Goal: Find specific page/section: Find specific page/section

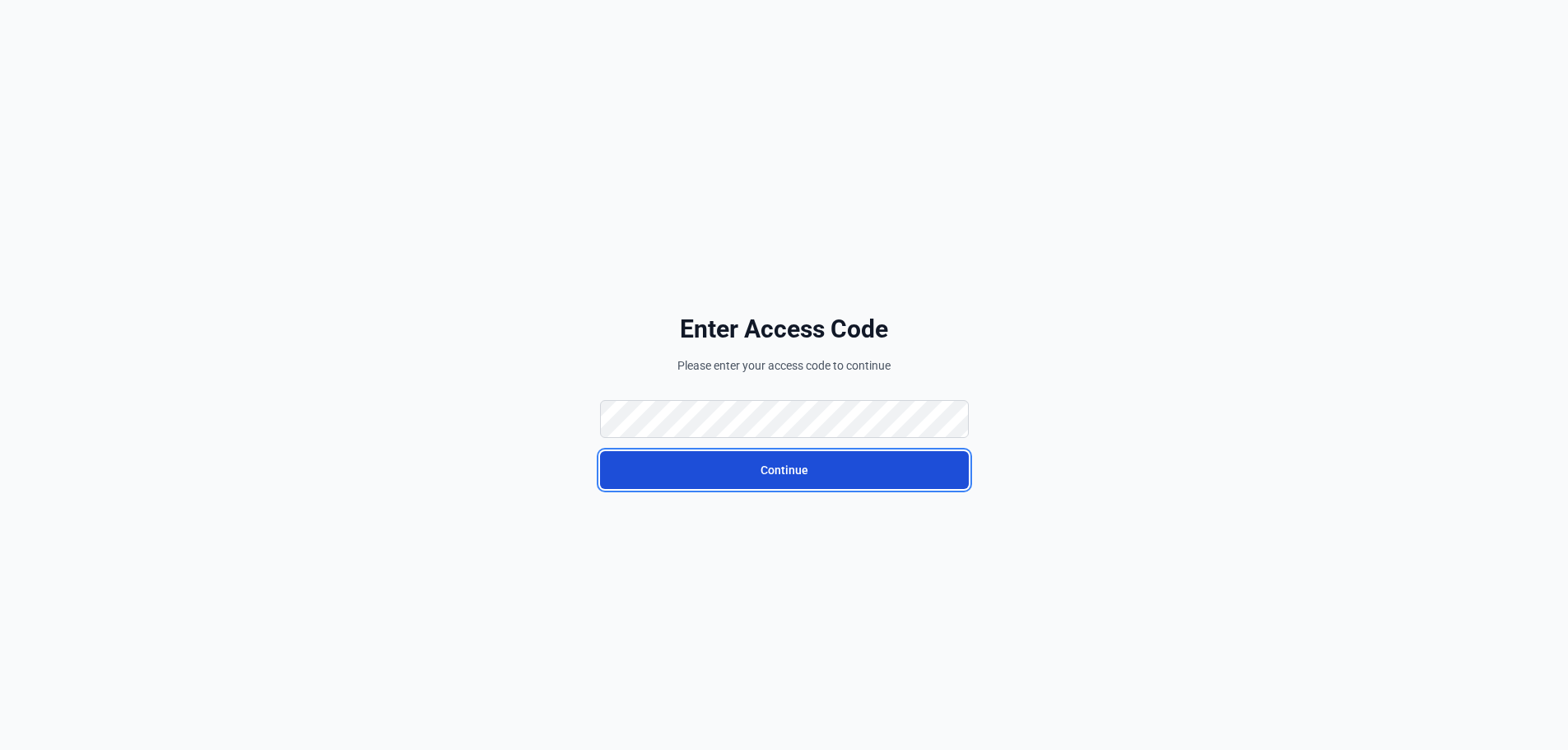
click at [754, 488] on button "Continue" at bounding box center [784, 470] width 369 height 38
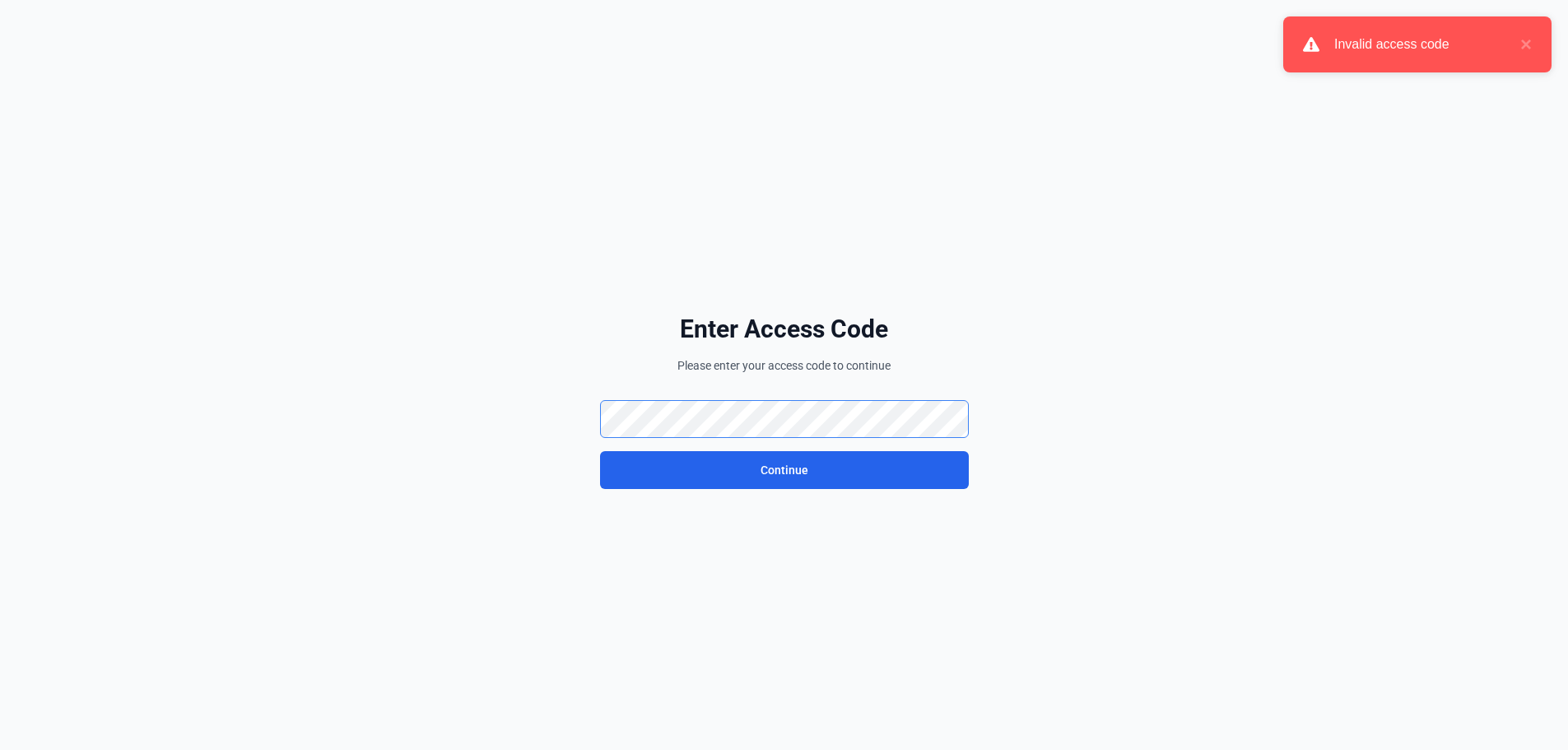
click at [539, 418] on div "Enter Access Code Please enter your access code to continue Continue" at bounding box center [784, 401] width 922 height 750
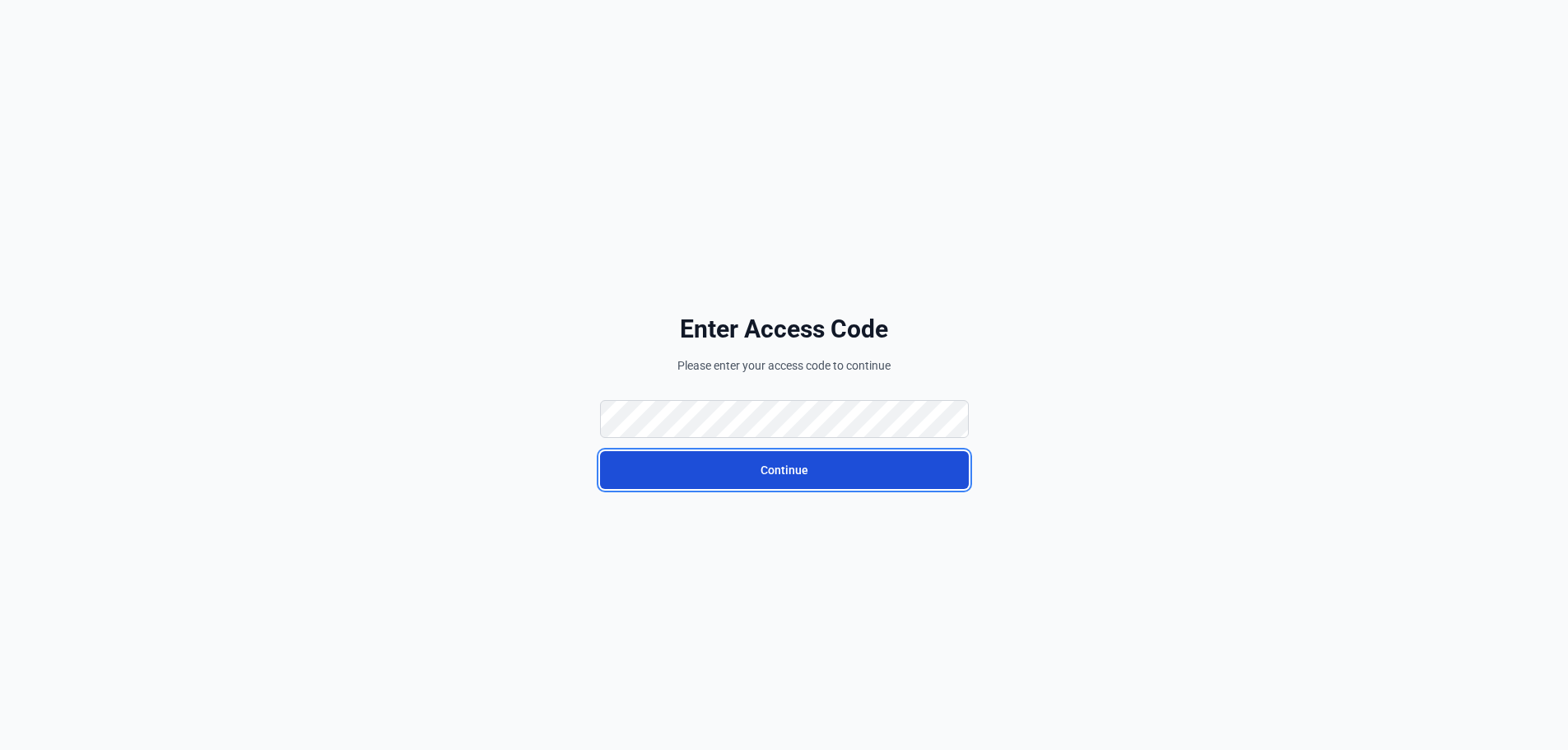
click at [630, 485] on button "Continue" at bounding box center [784, 470] width 369 height 38
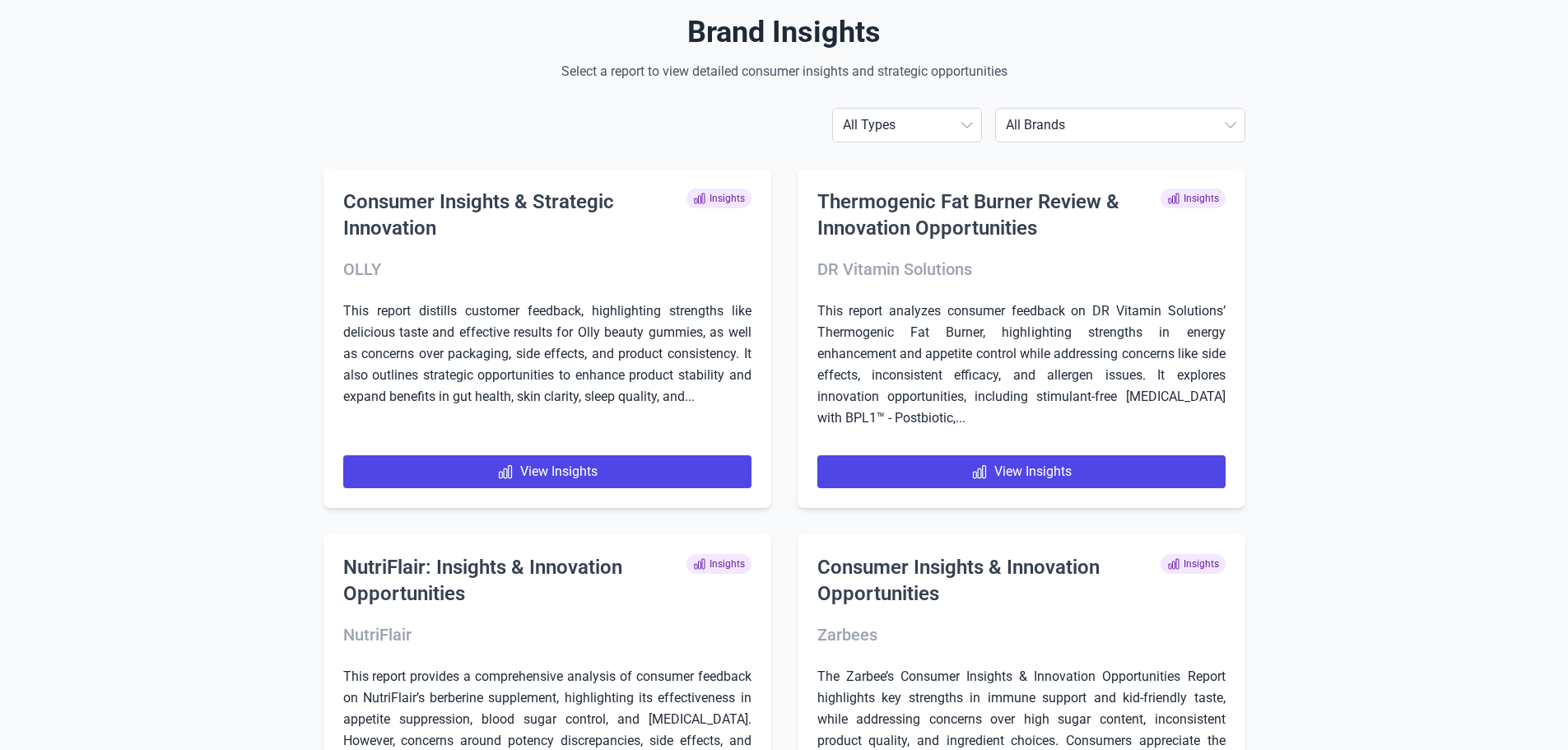
scroll to position [83, 0]
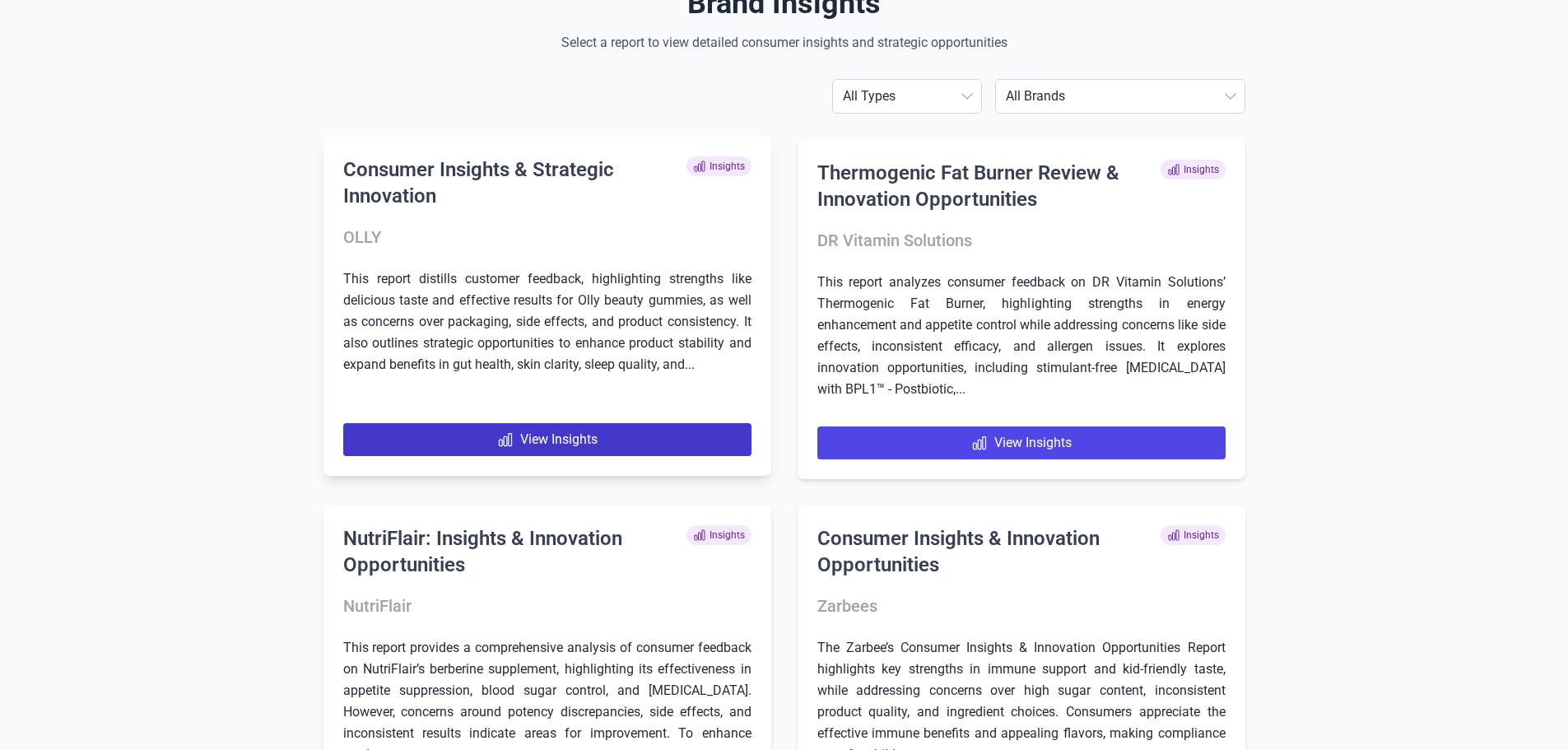
click at [527, 437] on link "View Insights" at bounding box center [548, 440] width 408 height 33
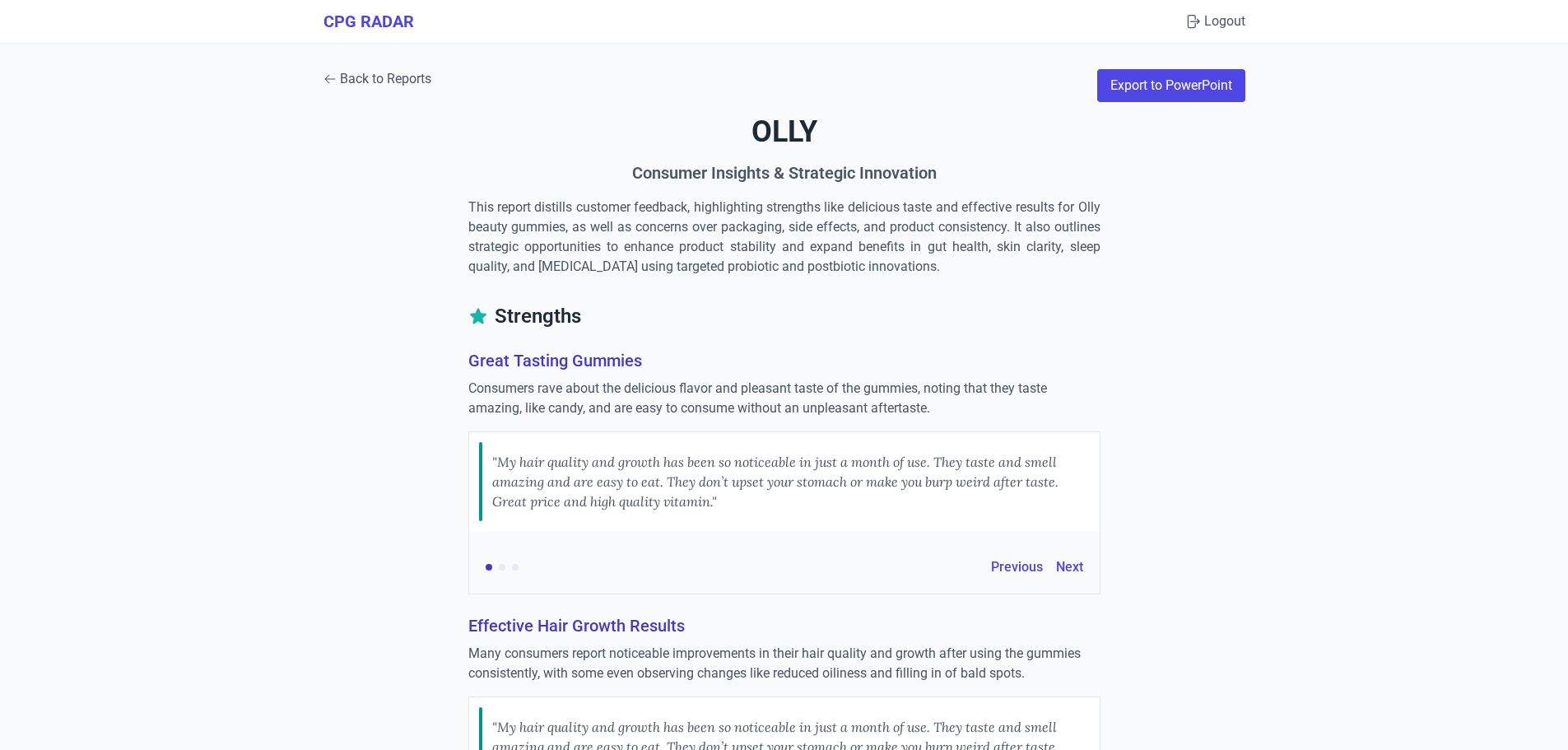
click at [344, 77] on link "Back to Reports" at bounding box center [377, 79] width 108 height 20
